Goal: Find specific page/section: Find specific page/section

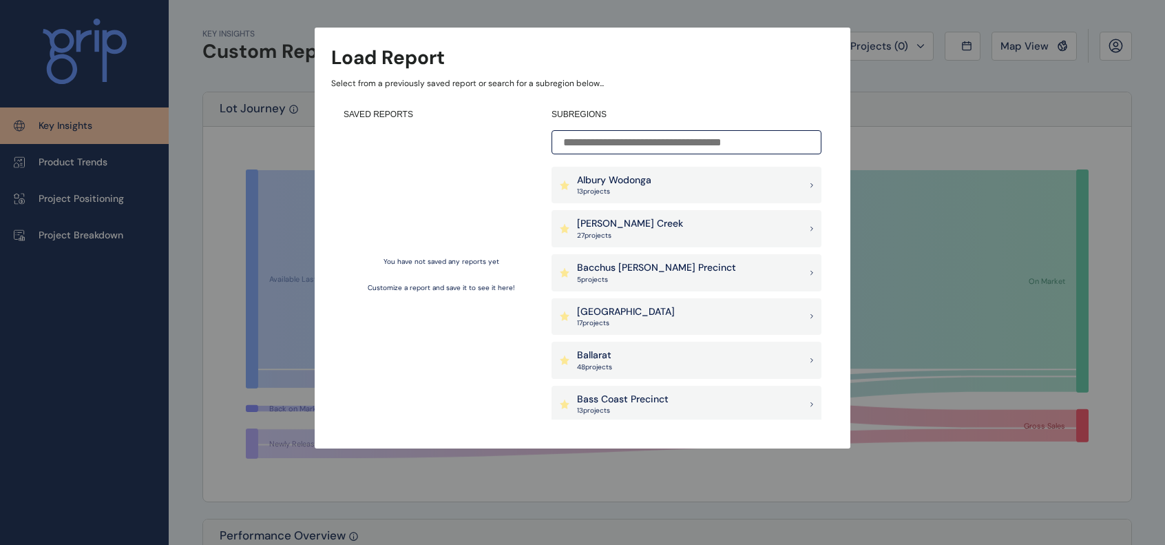
click at [923, 452] on div at bounding box center [582, 272] width 1165 height 545
click at [693, 144] on input at bounding box center [686, 142] width 270 height 24
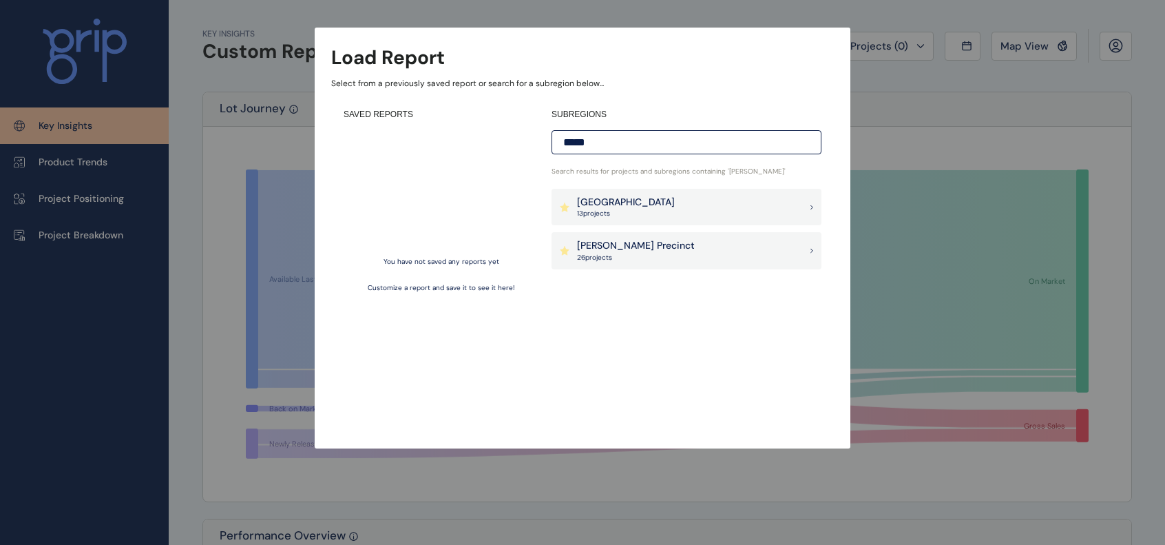
type input "*****"
click at [805, 247] on div "[PERSON_NAME] Precinct 26 project s" at bounding box center [686, 250] width 270 height 37
